Goal: Transaction & Acquisition: Purchase product/service

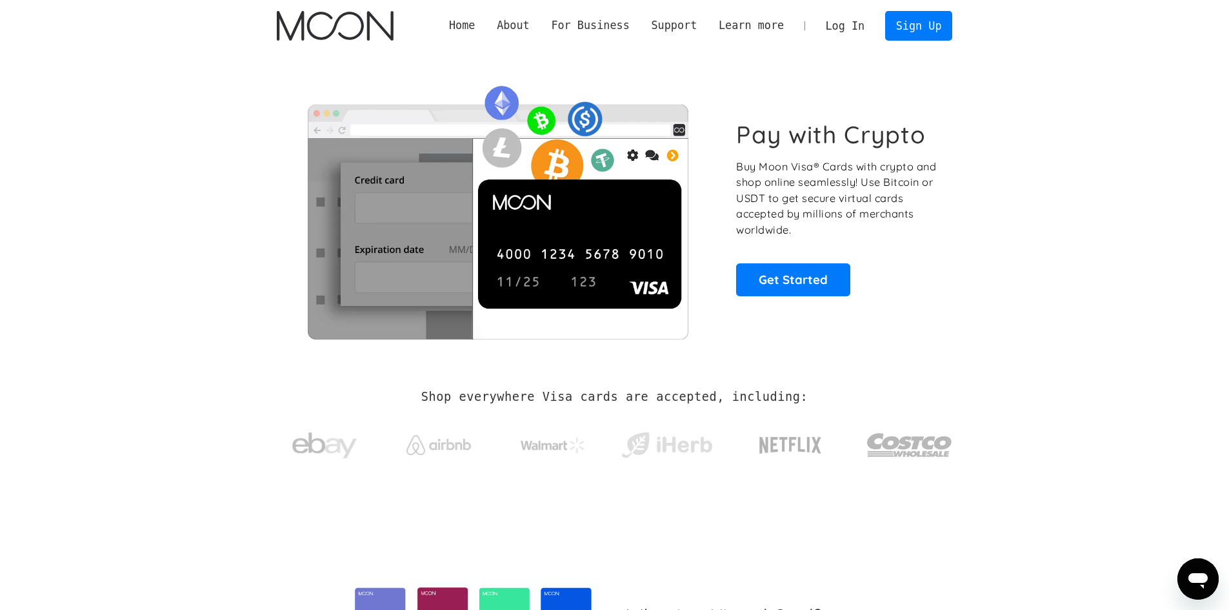
click at [848, 20] on link "Log In" at bounding box center [845, 26] width 61 height 28
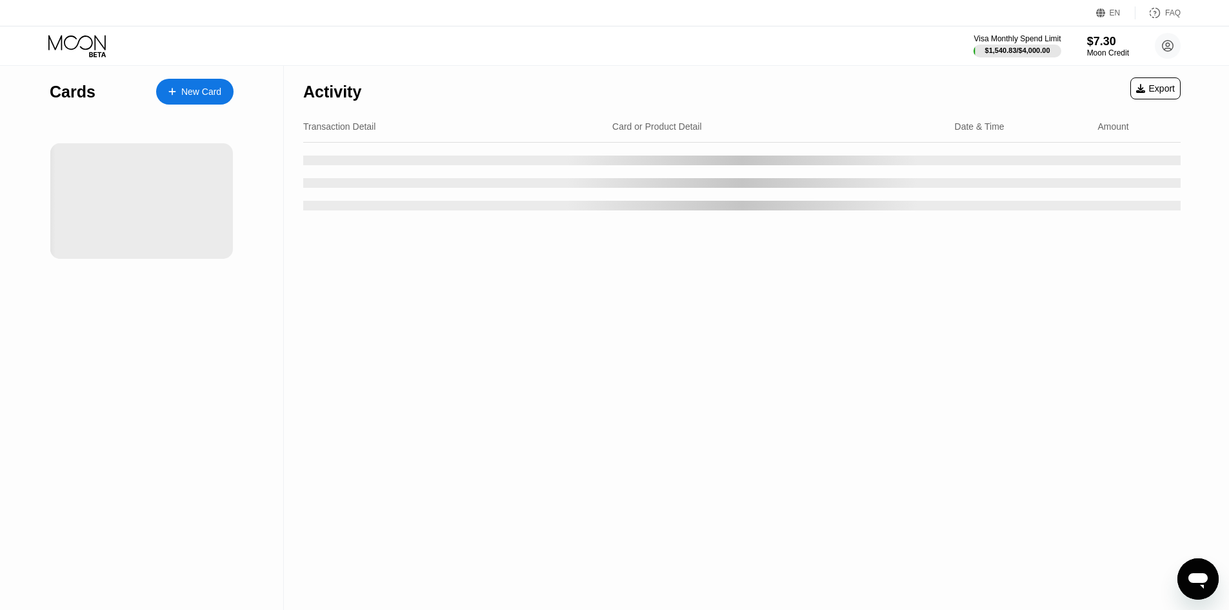
click at [443, 437] on div "Activity Export Transaction Detail Card or Product Detail Date & Time Amount" at bounding box center [742, 338] width 916 height 544
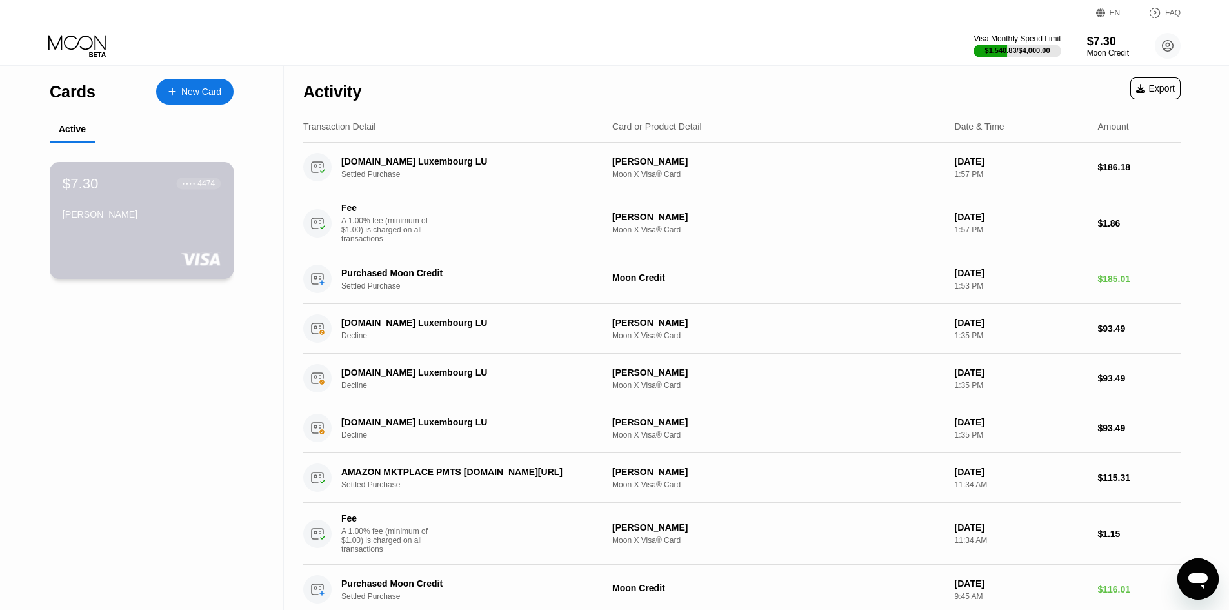
click at [170, 241] on div "$7.30 ● ● ● ● 4474 masood M Bahmani" at bounding box center [142, 220] width 184 height 117
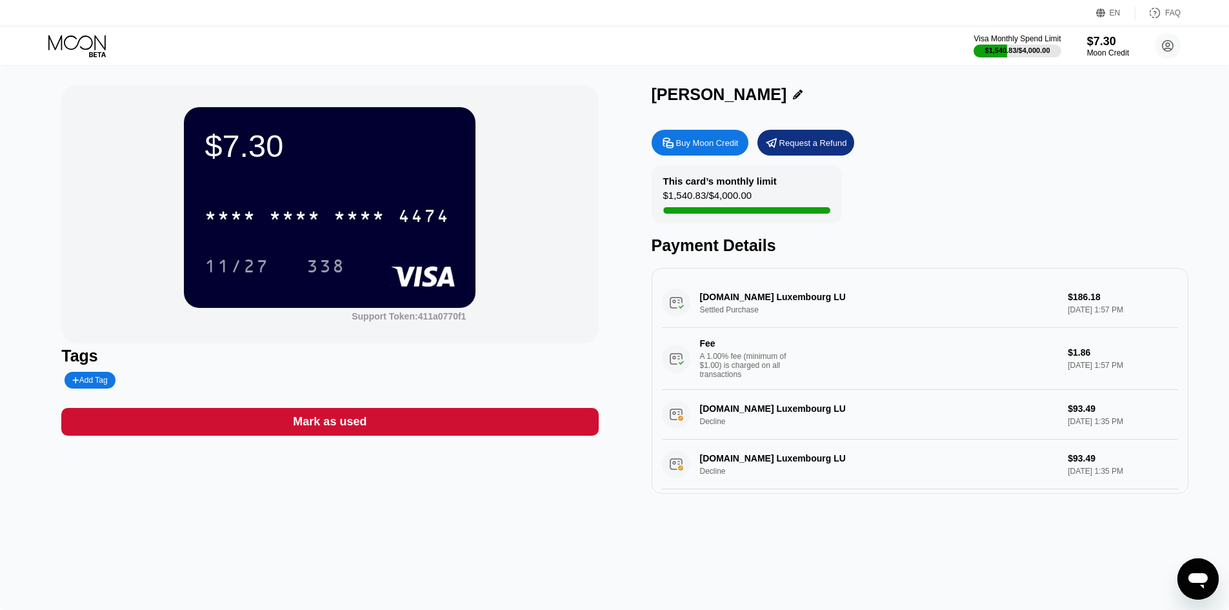
click at [735, 142] on div "Buy Moon Credit" at bounding box center [707, 142] width 63 height 11
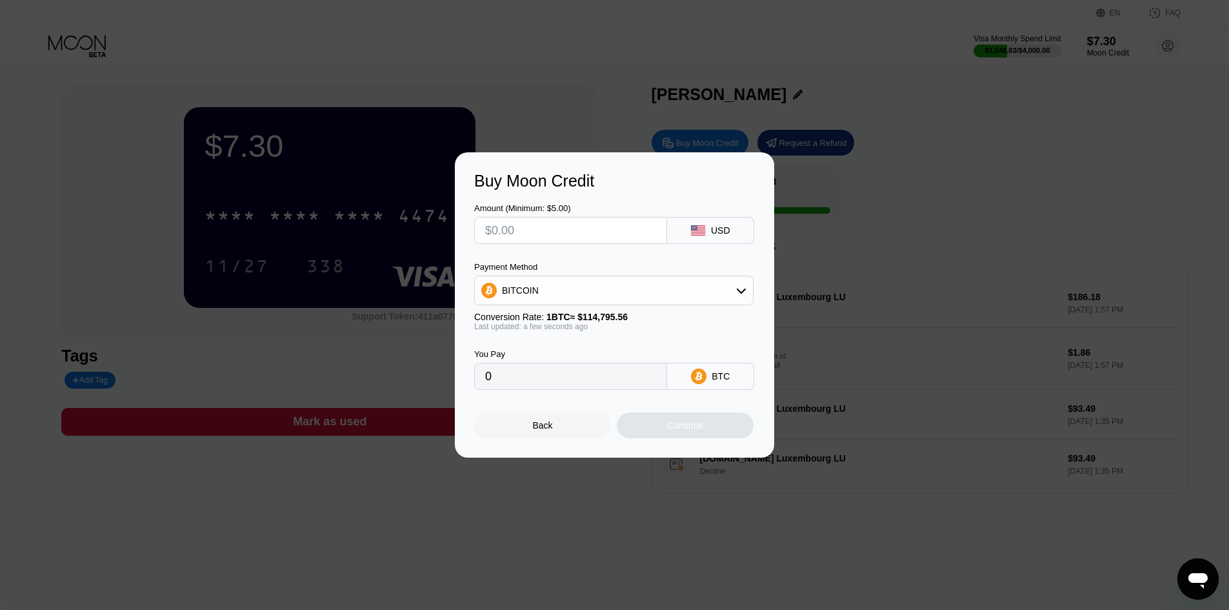
click at [583, 244] on div "Amount (Minimum: $5.00) USD Payment Method BITCOIN Conversion Rate: 1 BTC ≈ $11…" at bounding box center [614, 289] width 281 height 199
click at [578, 242] on input "text" at bounding box center [570, 230] width 171 height 26
type input "$2"
type input "0.00001743"
type input "$23"
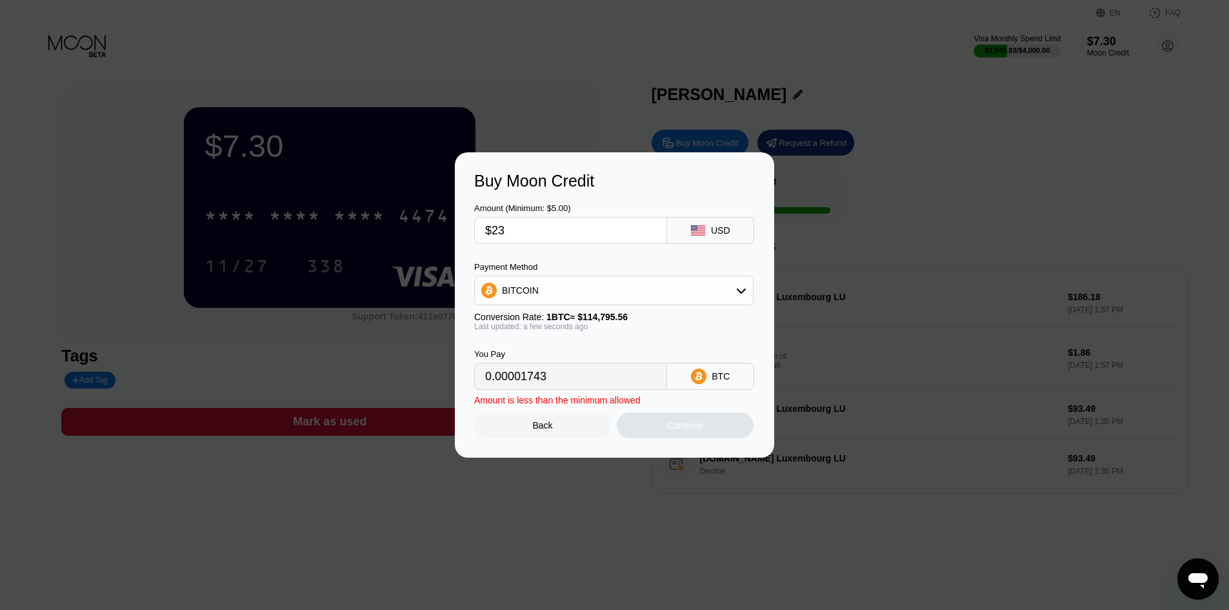
type input "0.00020036"
type input "$230"
type input "0.00200357"
type input "$230"
click at [592, 296] on div "BITCOIN" at bounding box center [614, 290] width 278 height 26
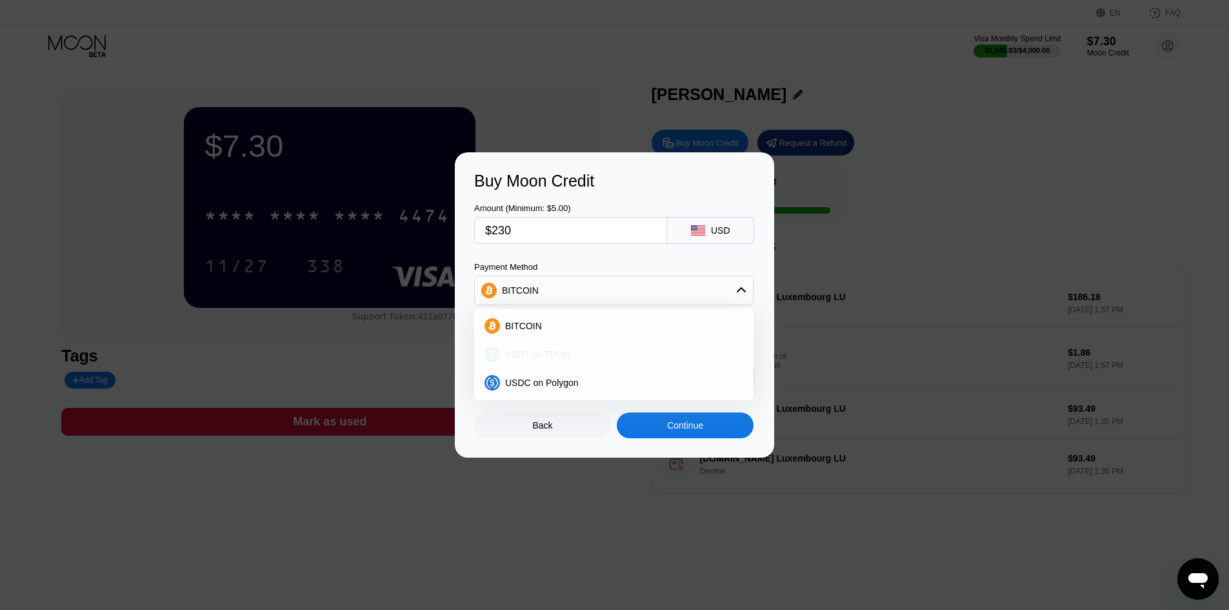
click at [573, 361] on div "USDT on TRON" at bounding box center [614, 354] width 272 height 26
type input "232.32"
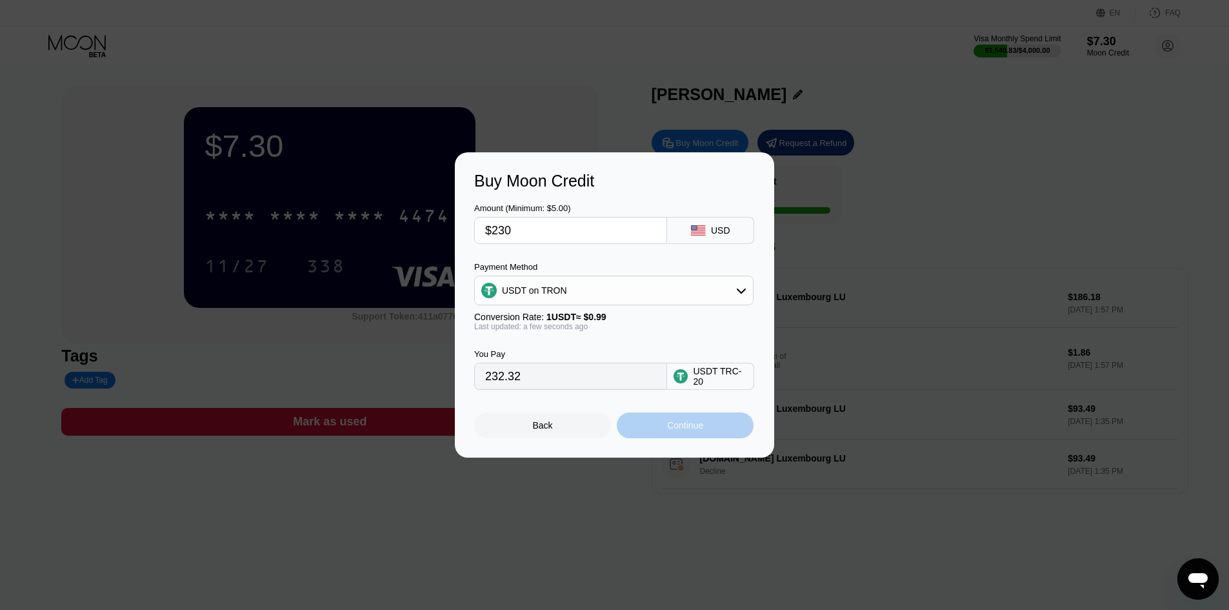
click at [714, 430] on div "Continue" at bounding box center [685, 425] width 137 height 26
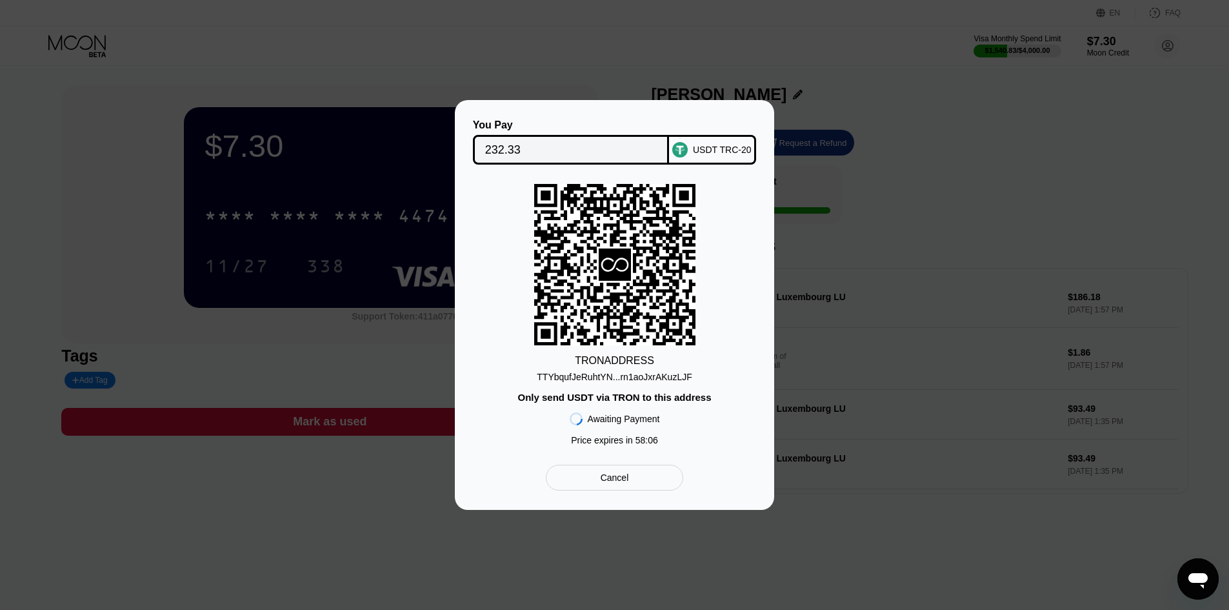
drag, startPoint x: 626, startPoint y: 381, endPoint x: 811, endPoint y: 561, distance: 258.6
click at [626, 381] on div "TTYbqufJeRuhtYN...rn1aoJxrAKuzLJF" at bounding box center [614, 377] width 155 height 10
click at [736, 466] on div "You Pay 232.33 USDT TRC-20 TRON ADDRESS TTYbqufJeRuhtYN...rn1aoJxrAKuzLJF Only …" at bounding box center [614, 304] width 281 height 371
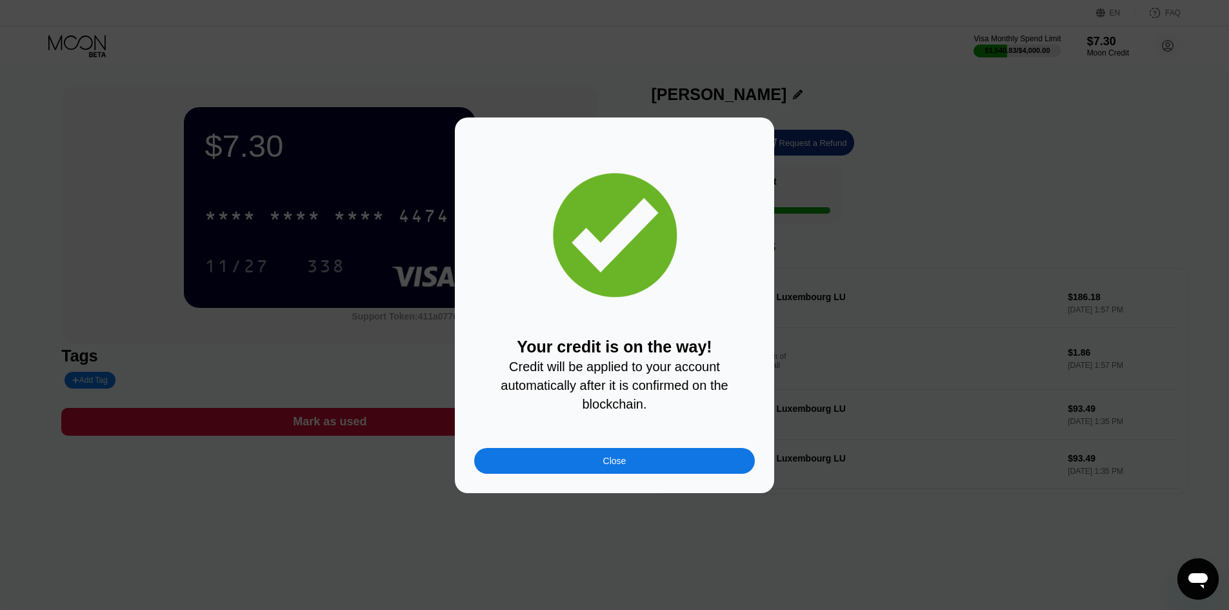
click at [645, 467] on div "Close" at bounding box center [614, 461] width 281 height 26
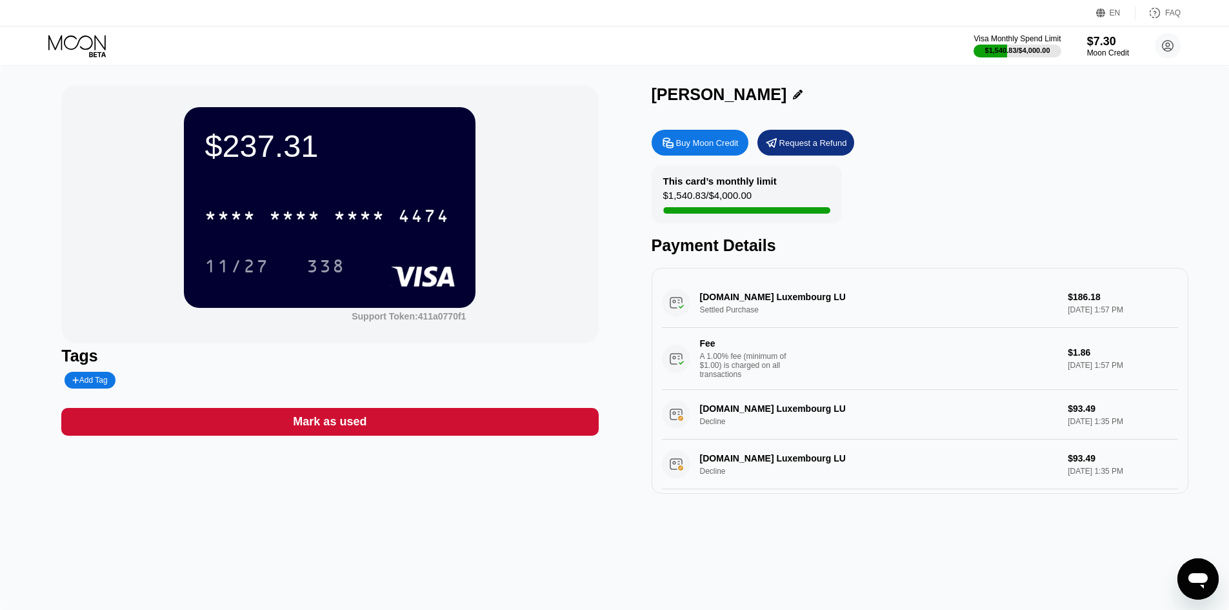
click at [427, 150] on div "$237.31" at bounding box center [329, 146] width 250 height 36
